Goal: Information Seeking & Learning: Check status

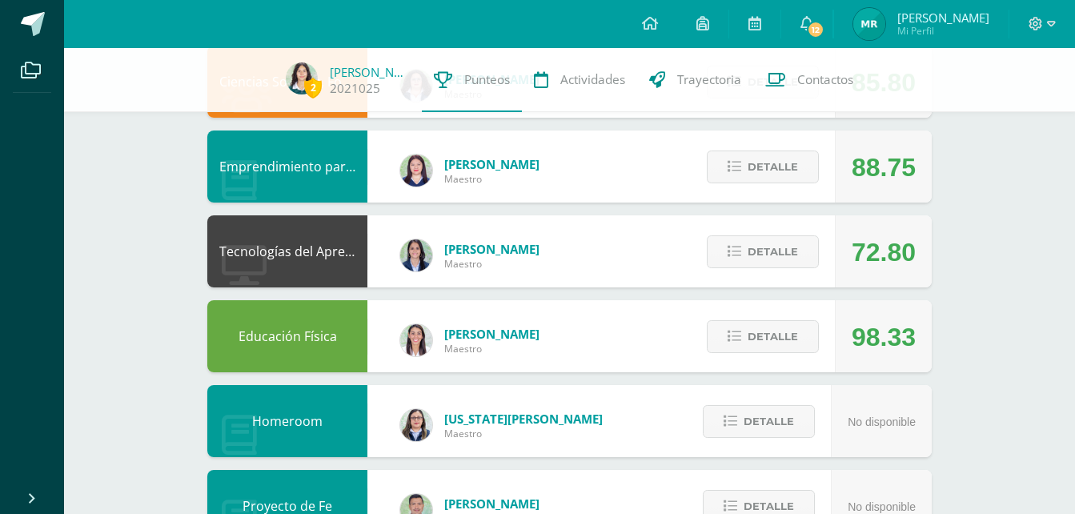
scroll to position [450, 0]
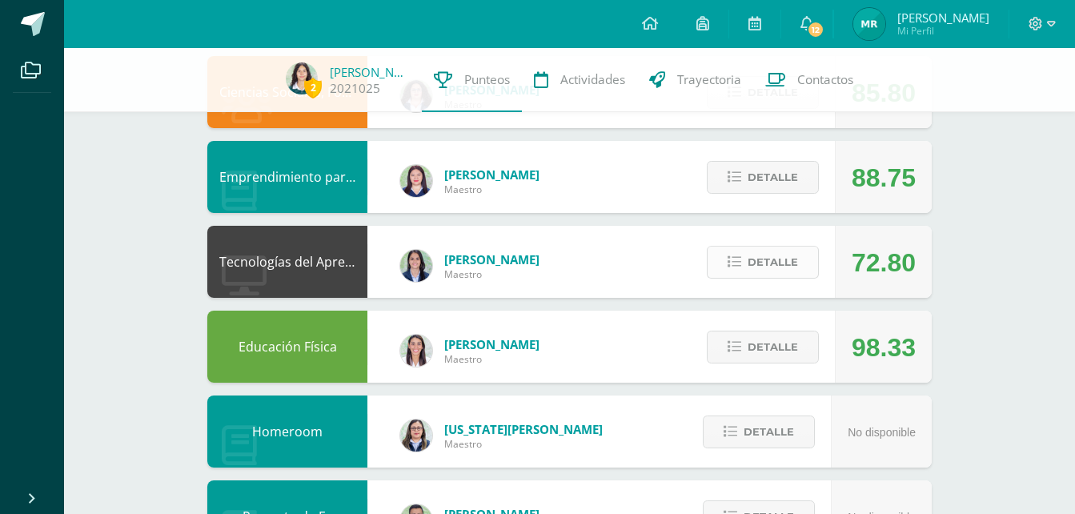
click at [761, 260] on span "Detalle" at bounding box center [772, 262] width 50 height 30
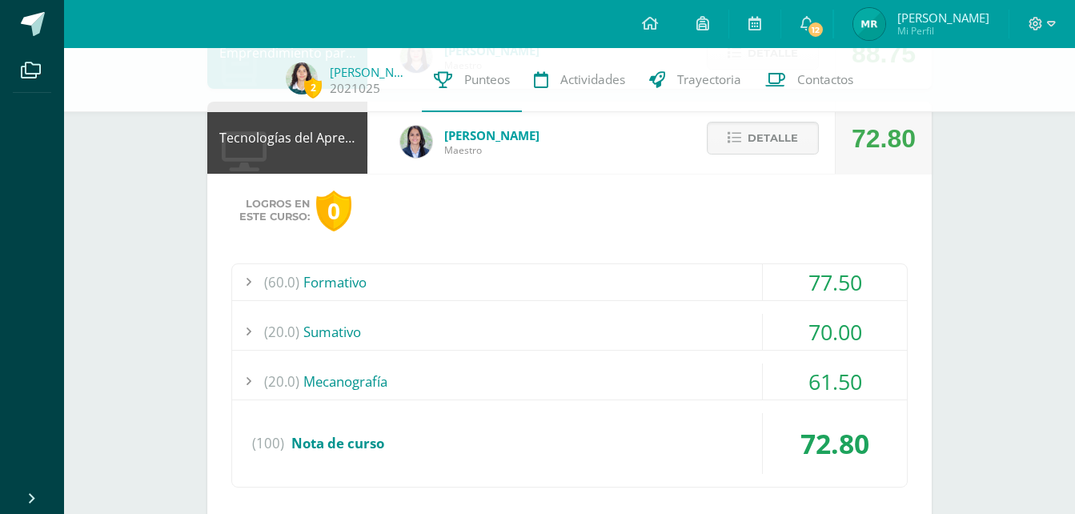
scroll to position [578, 0]
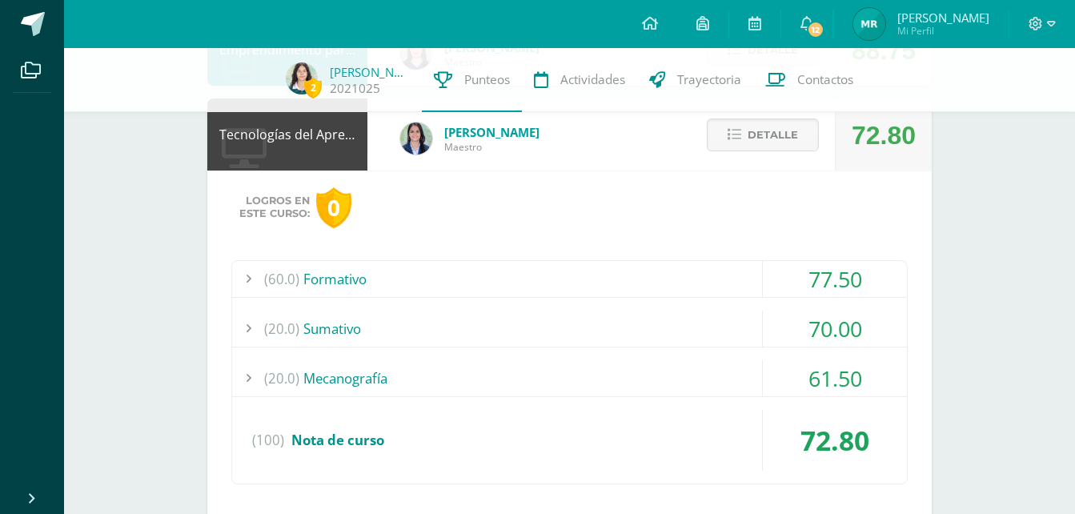
click at [354, 327] on div "(20.0) [GEOGRAPHIC_DATA]" at bounding box center [569, 328] width 674 height 36
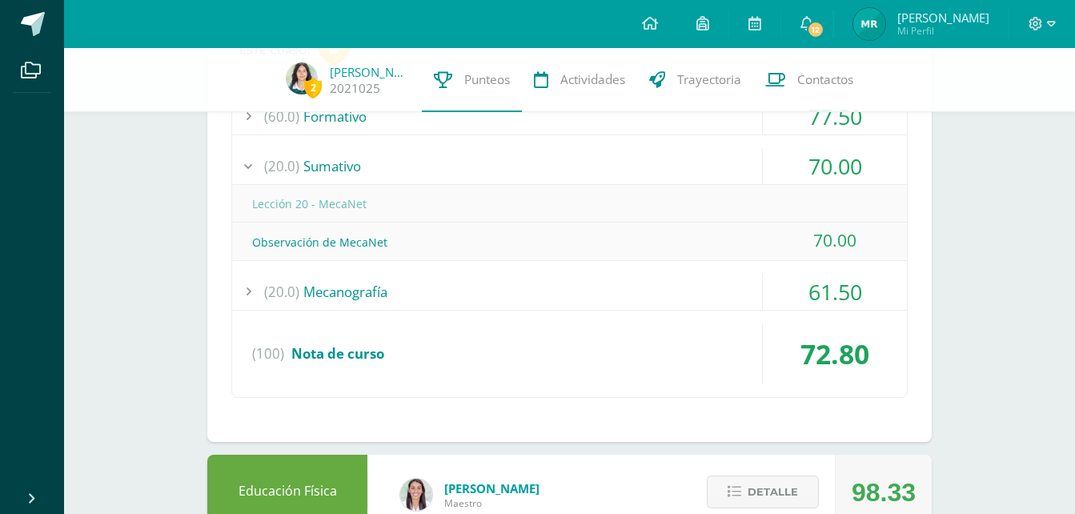
scroll to position [743, 0]
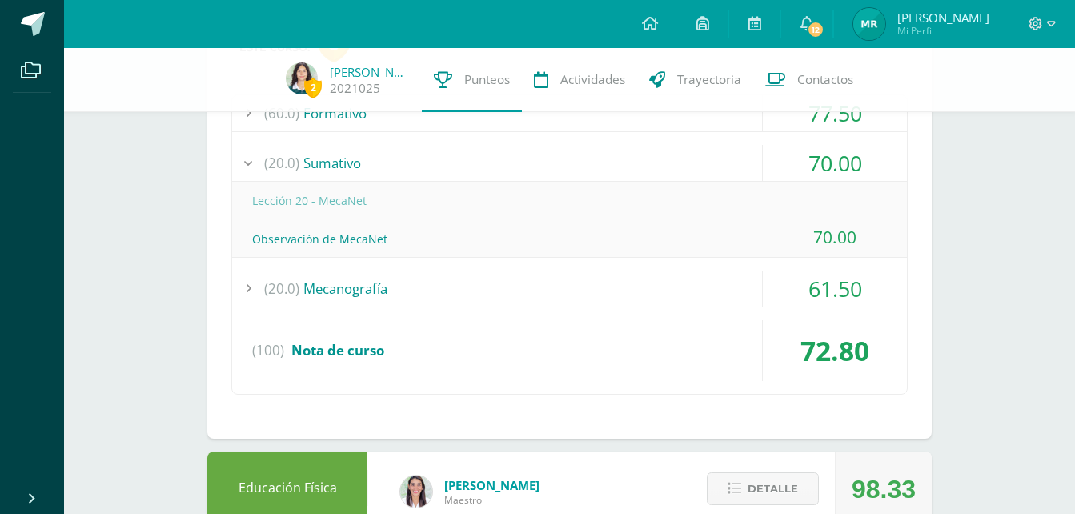
click at [346, 302] on div "(20.0) Mecanografía" at bounding box center [569, 288] width 674 height 36
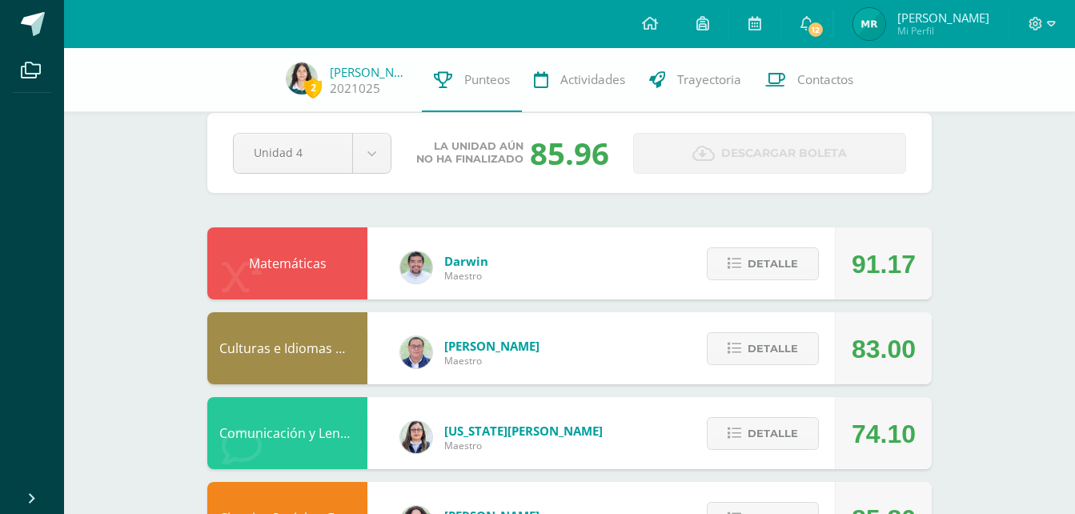
scroll to position [0, 0]
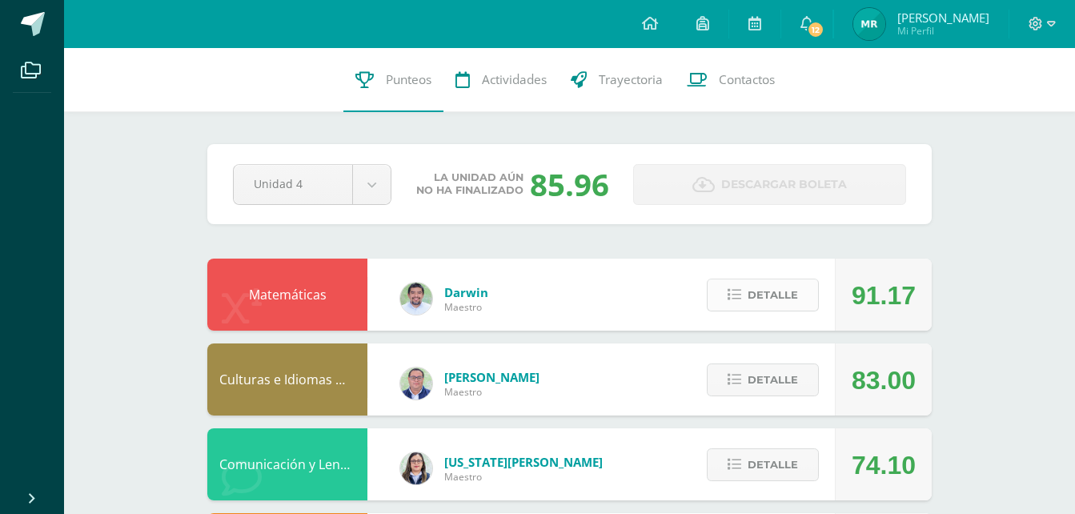
click at [739, 289] on icon at bounding box center [734, 295] width 14 height 14
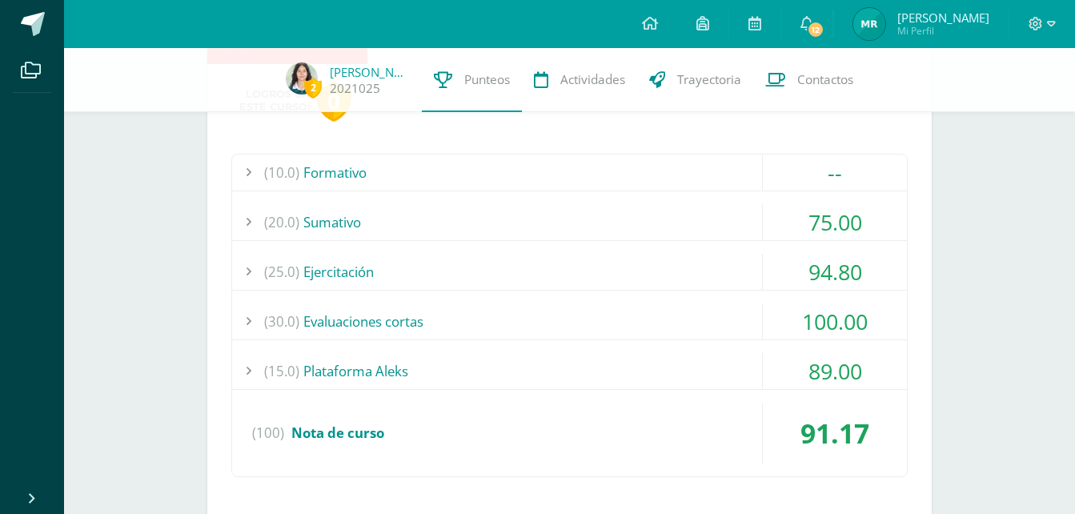
scroll to position [264, 0]
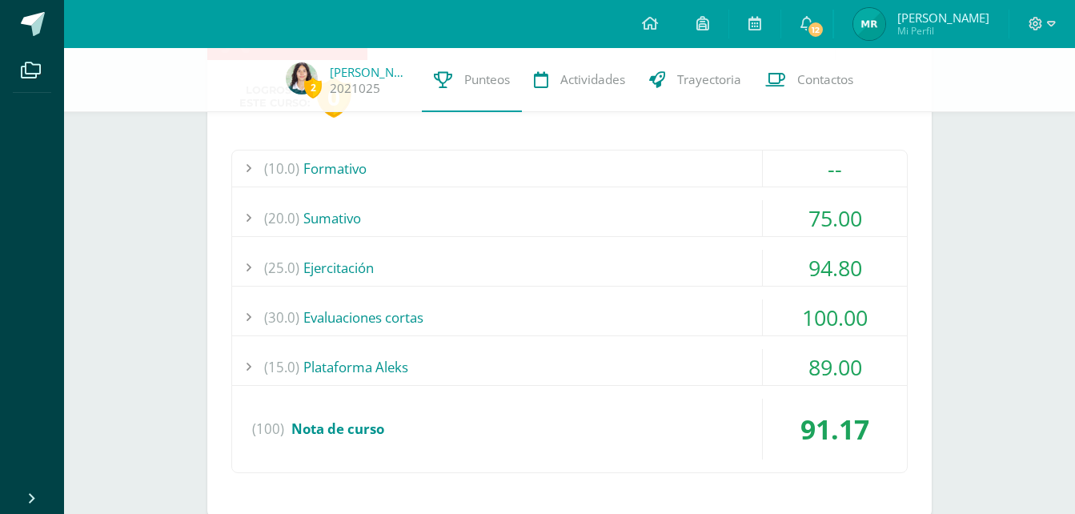
click at [350, 214] on div "(20.0) [GEOGRAPHIC_DATA]" at bounding box center [569, 218] width 674 height 36
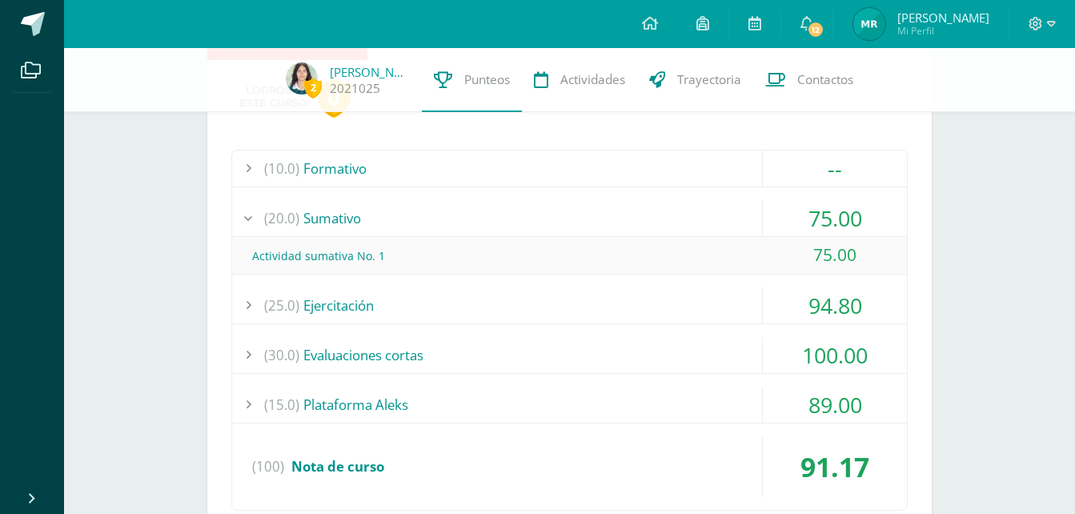
click at [334, 213] on div "(20.0) [GEOGRAPHIC_DATA]" at bounding box center [569, 218] width 674 height 36
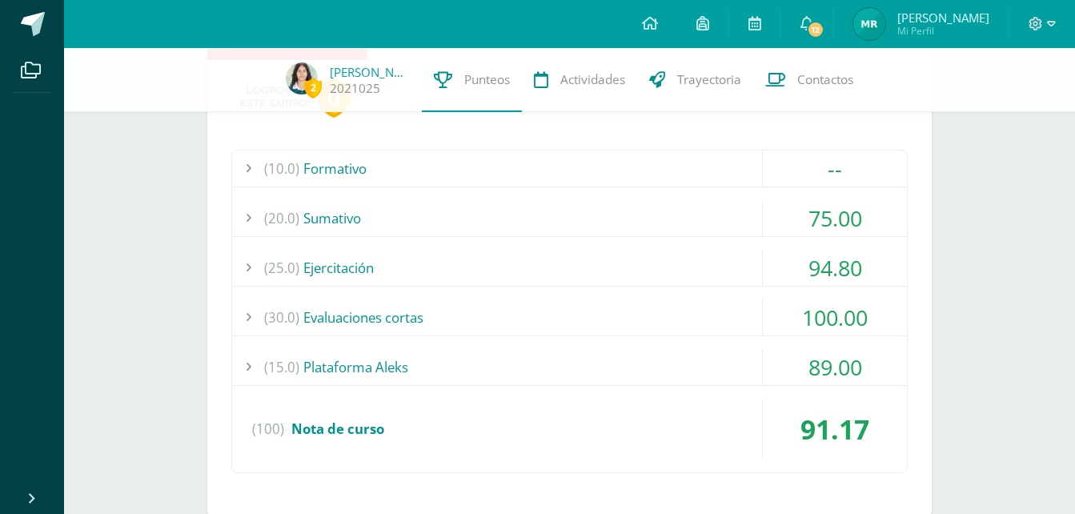
click at [342, 369] on div "(15.0) Plataforma Aleks" at bounding box center [569, 367] width 674 height 36
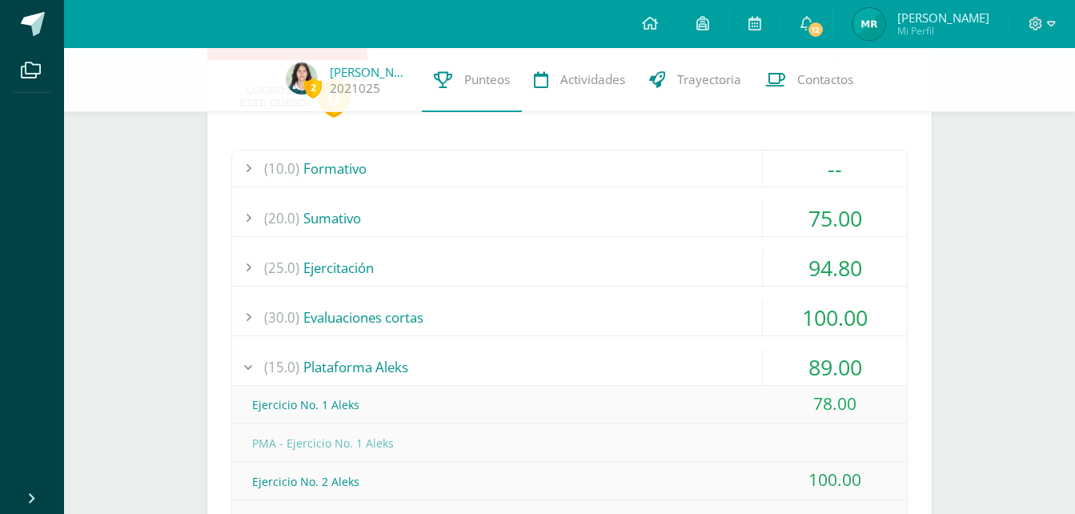
click at [342, 368] on div "(15.0) Plataforma Aleks" at bounding box center [569, 367] width 674 height 36
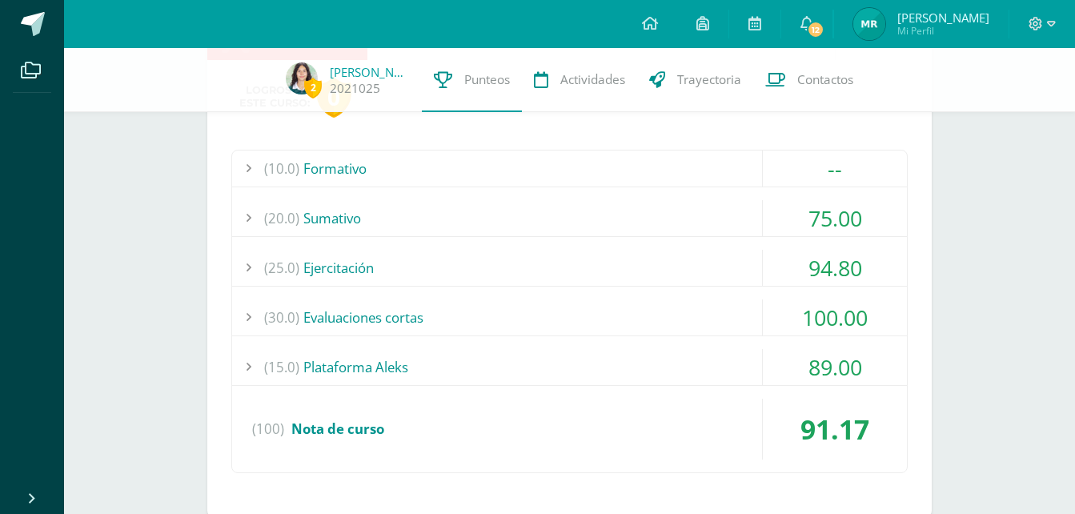
click at [318, 227] on div "(20.0) [GEOGRAPHIC_DATA]" at bounding box center [569, 218] width 674 height 36
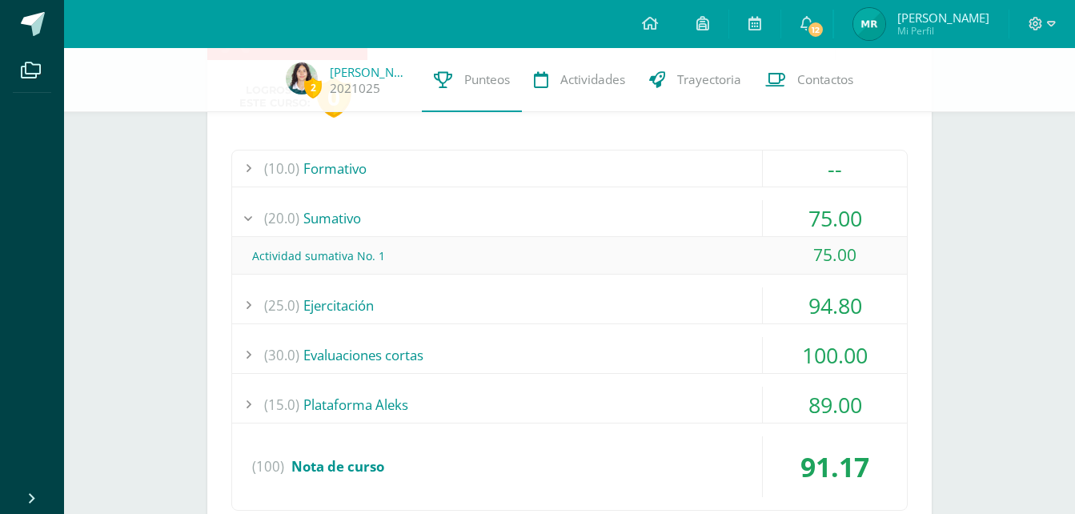
click at [318, 227] on div "(20.0) [GEOGRAPHIC_DATA]" at bounding box center [569, 218] width 674 height 36
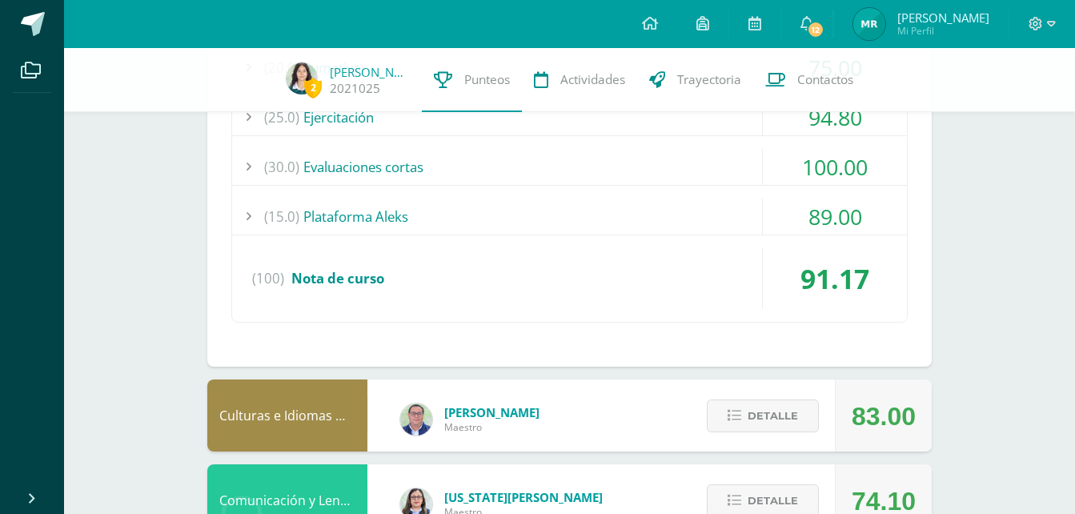
scroll to position [490, 0]
